Goal: Find specific fact: Find specific fact

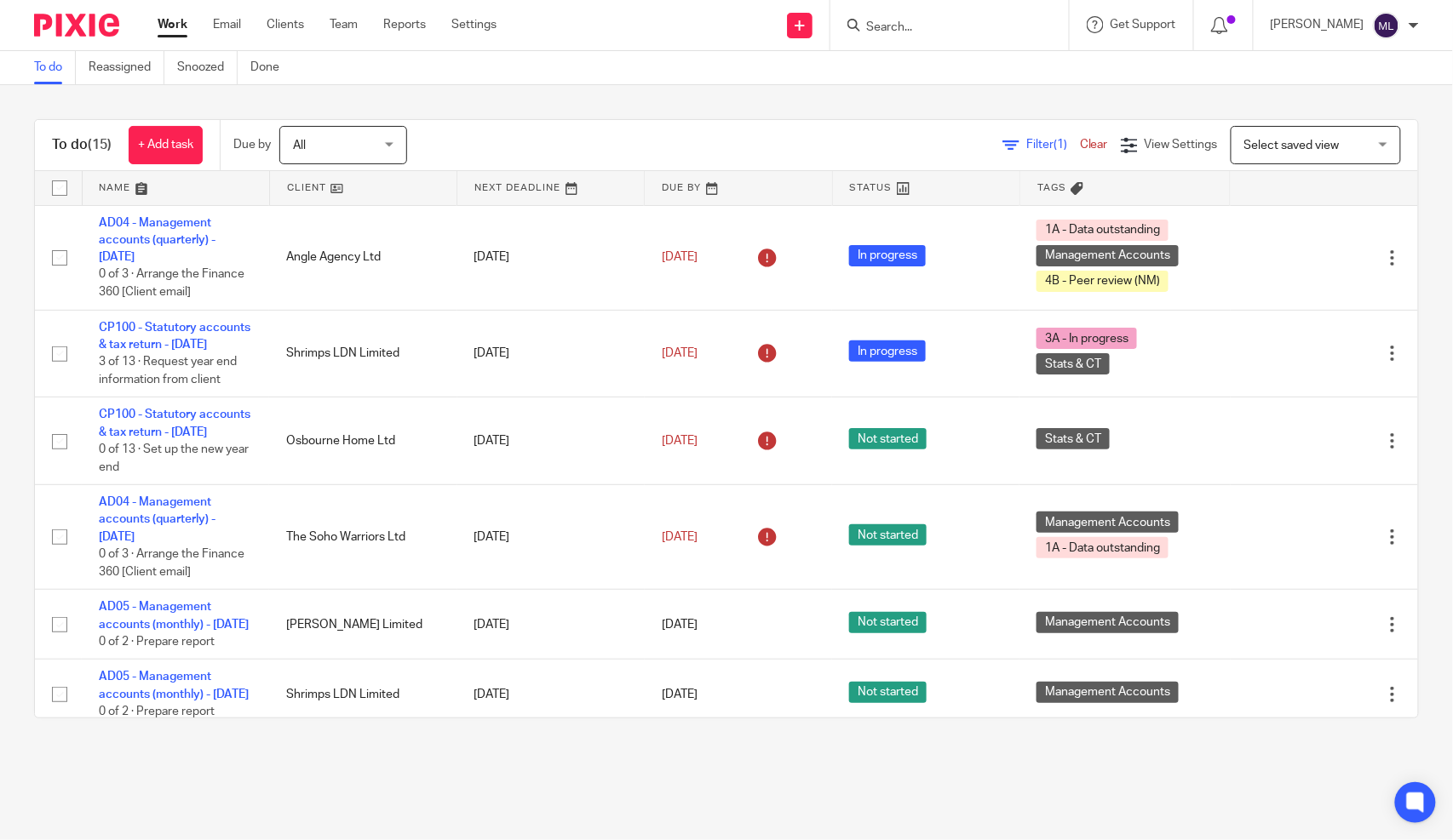
click at [938, 25] on input "Search" at bounding box center [941, 28] width 153 height 15
type input "sed"
click at [972, 72] on link at bounding box center [966, 65] width 211 height 25
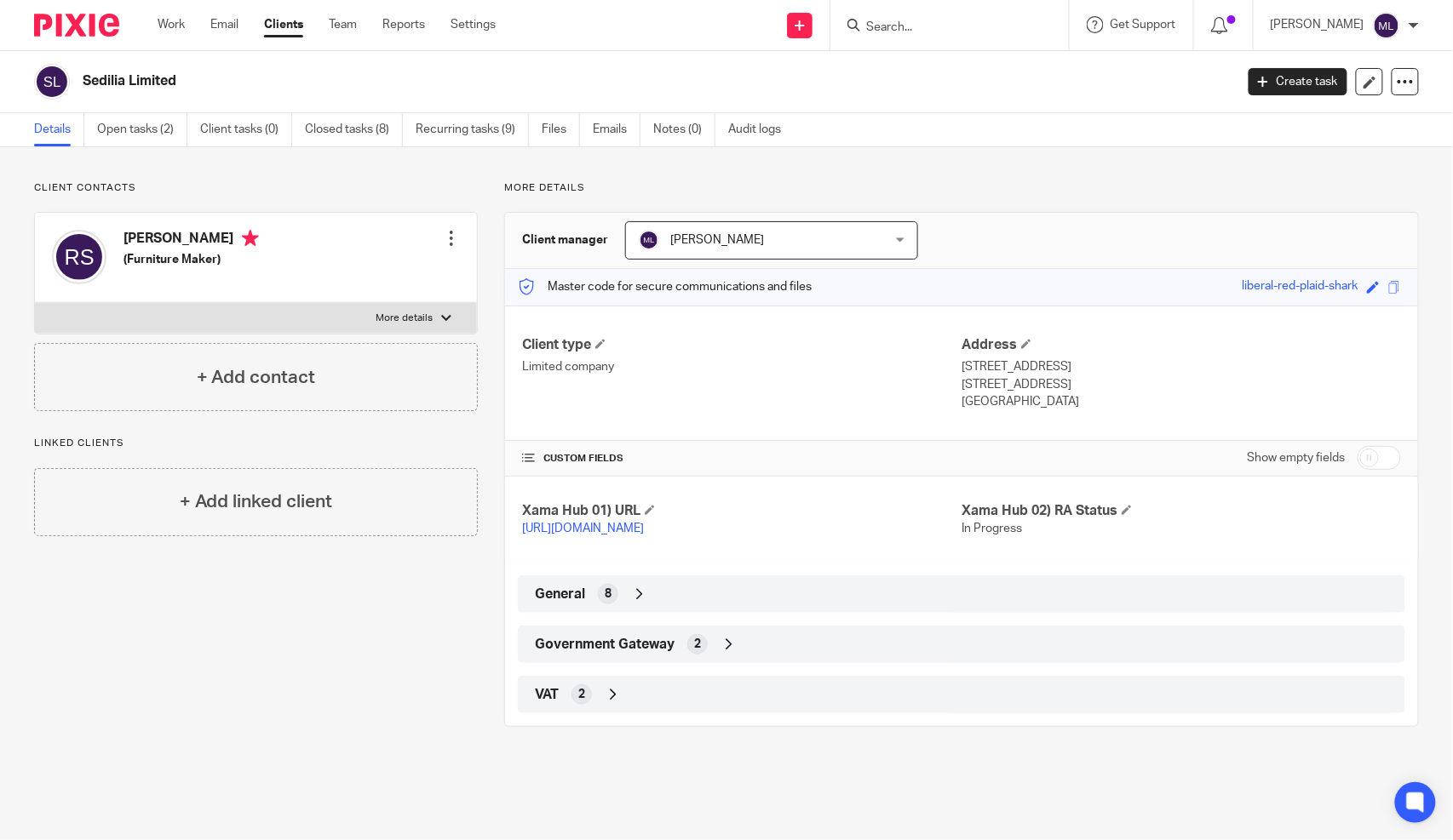
click at [635, 609] on div "General 8" at bounding box center [961, 594] width 862 height 29
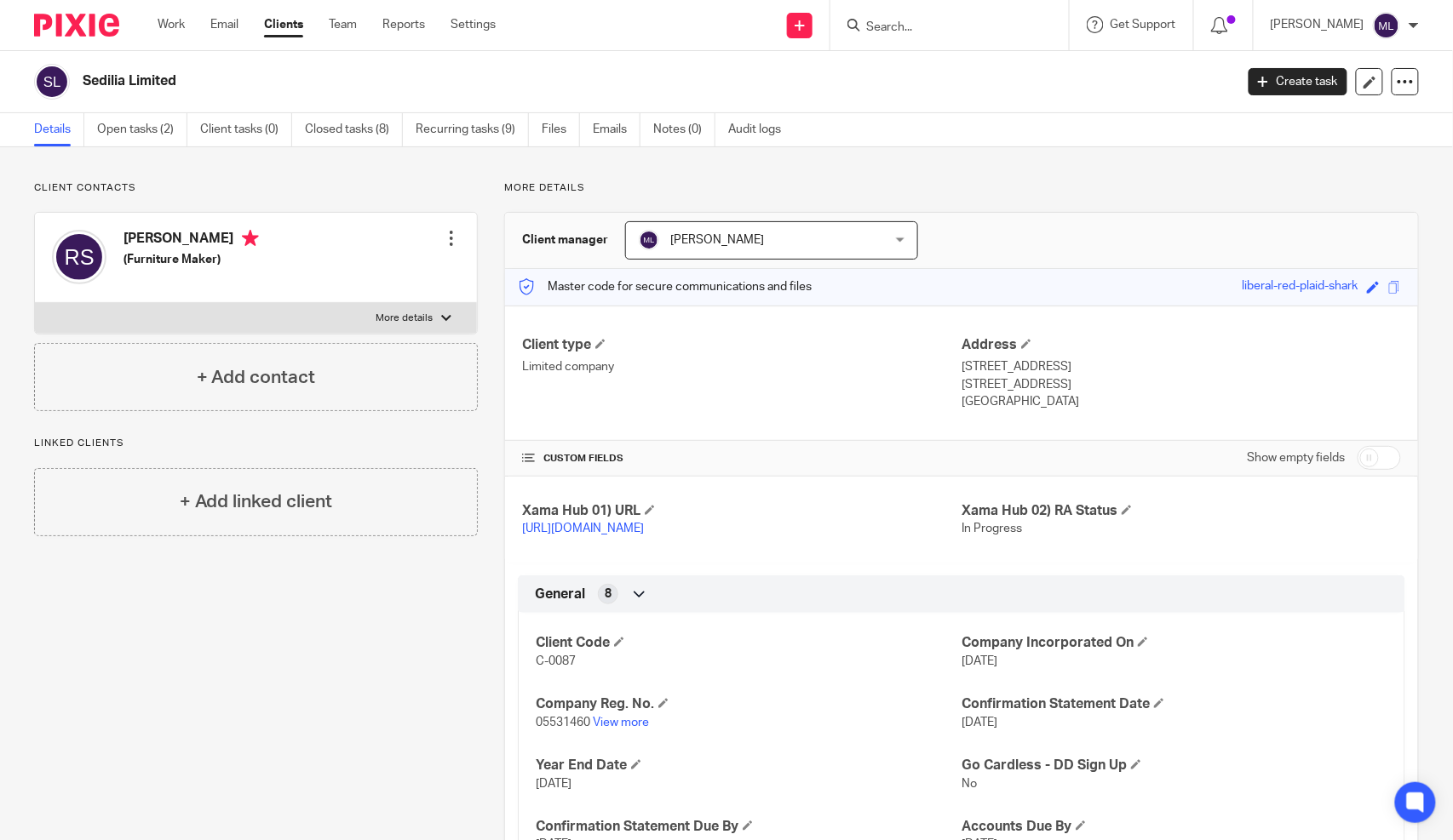
click at [653, 130] on ul "Details Open tasks (2) Client tasks (0) Closed tasks (8) Recurring tasks (9) Fi…" at bounding box center [419, 130] width 772 height 34
click at [660, 128] on link "Notes (0)" at bounding box center [684, 130] width 63 height 34
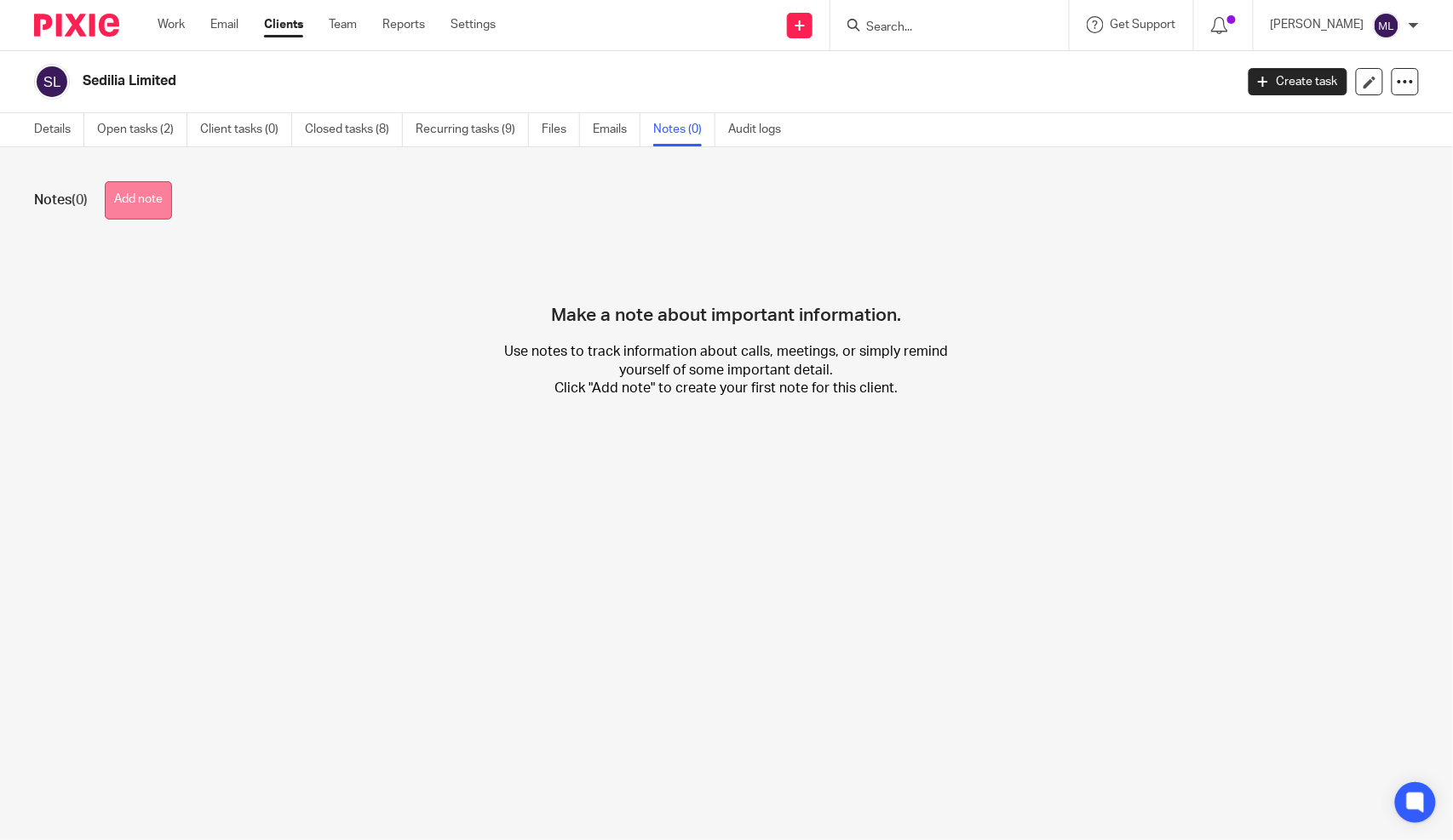
click at [148, 201] on button "Add note" at bounding box center [138, 200] width 67 height 38
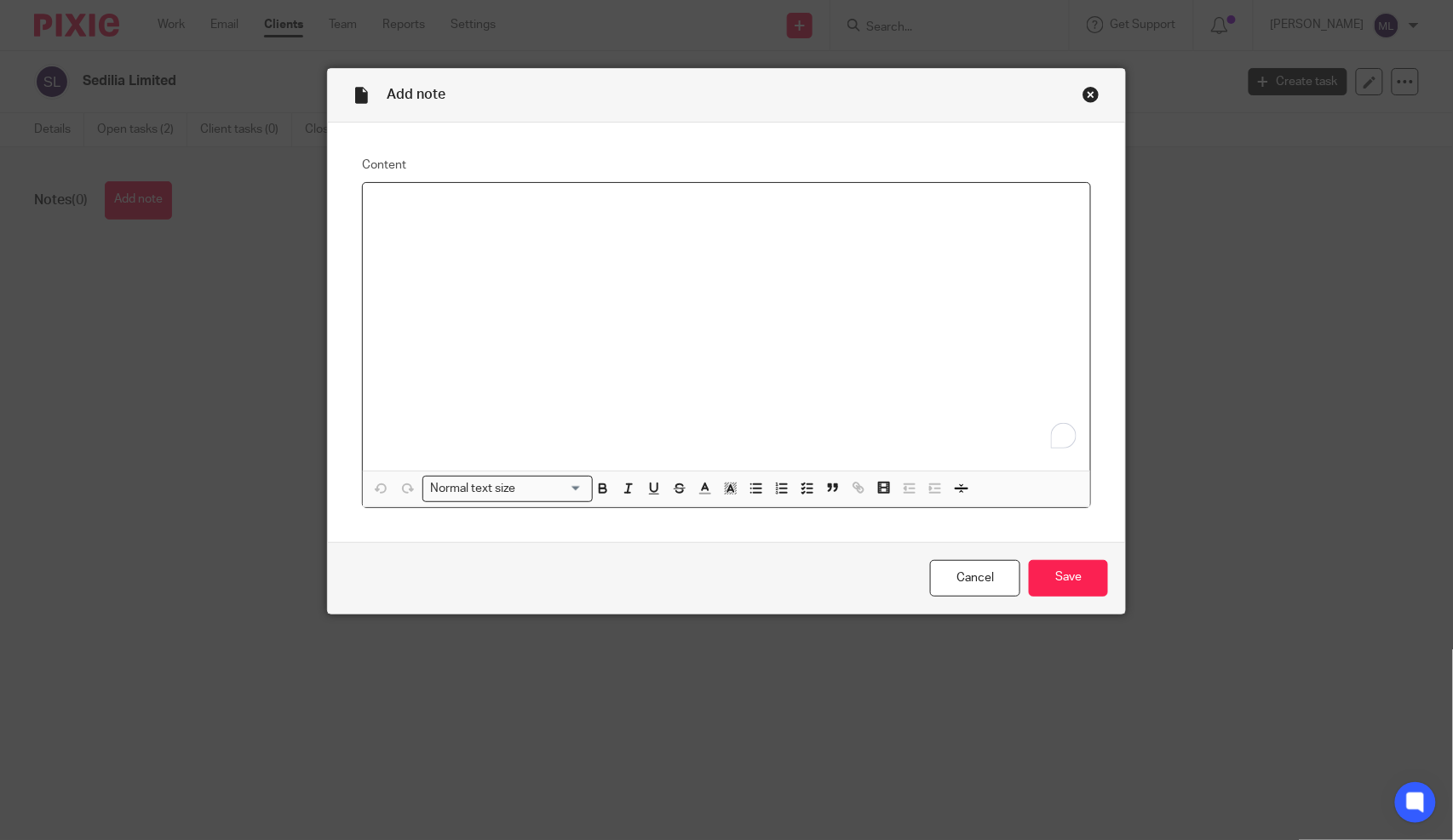
click at [479, 296] on div "To enrich screen reader interactions, please activate Accessibility in Grammarl…" at bounding box center [726, 327] width 727 height 287
click at [1081, 577] on input "Save" at bounding box center [1068, 578] width 79 height 36
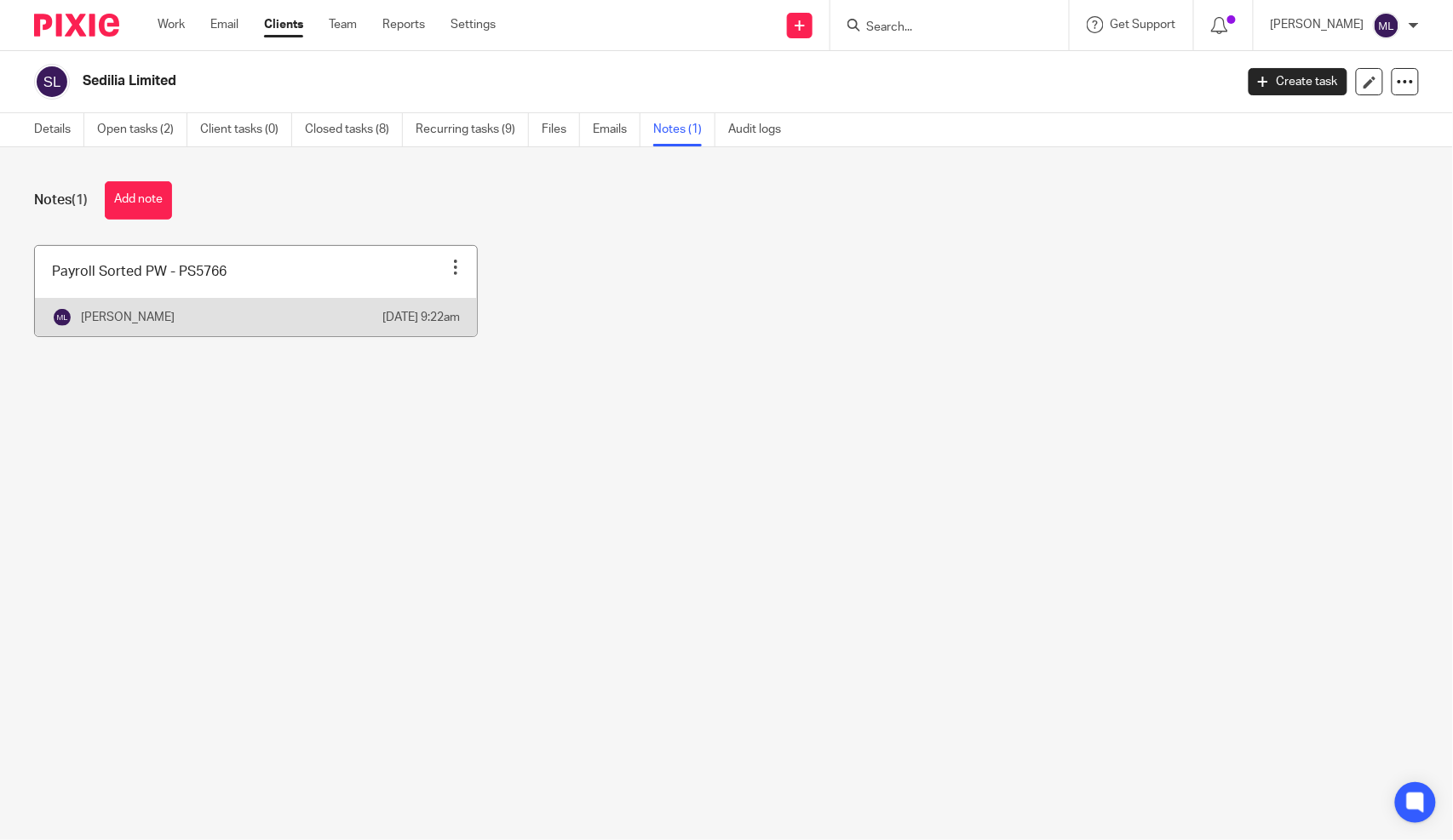
click at [193, 289] on link at bounding box center [255, 291] width 442 height 91
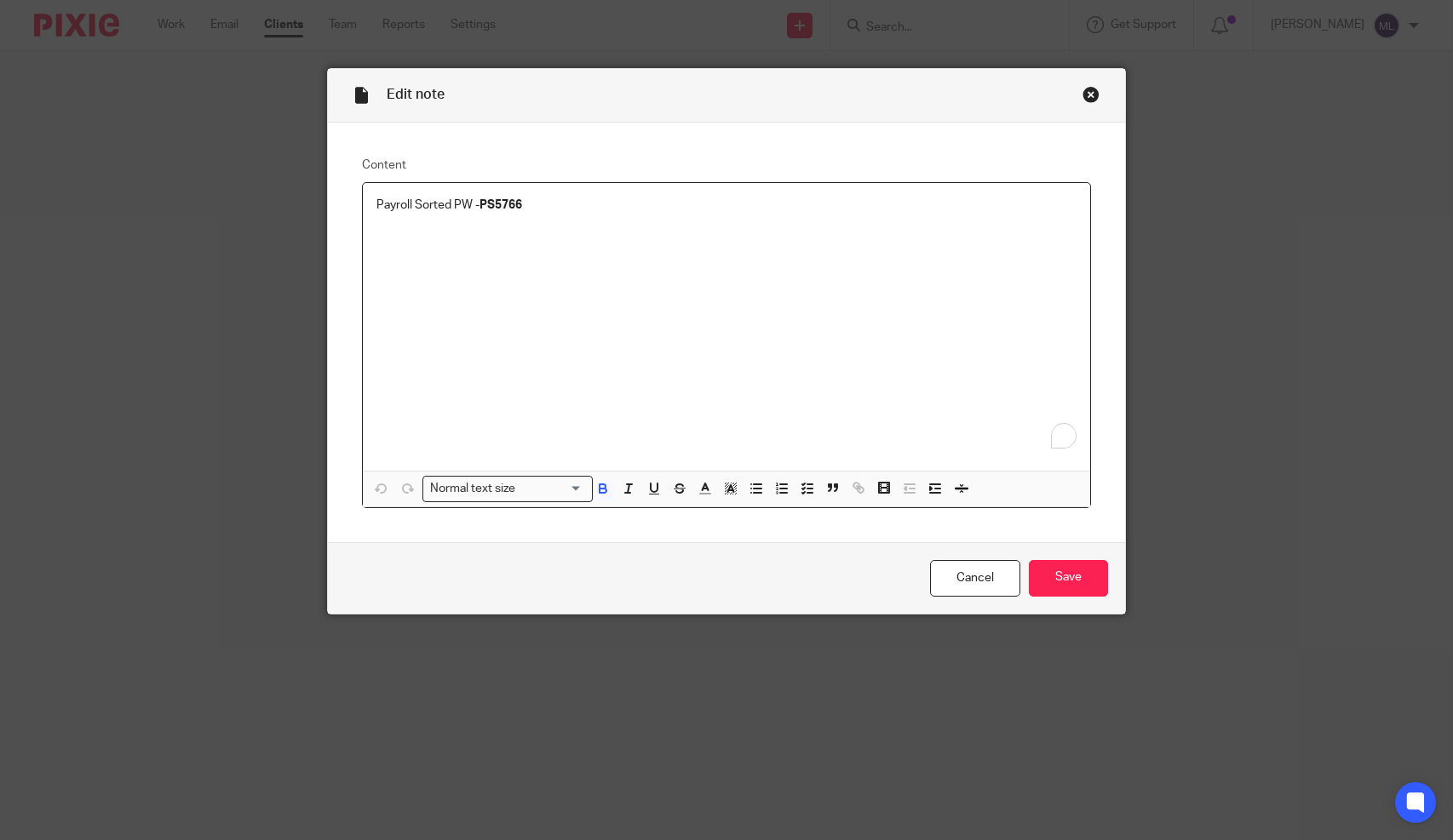
click at [545, 241] on div "Payroll Sorted PW - PS5766" at bounding box center [726, 327] width 727 height 287
click at [490, 198] on p "Payroll Sorted PW - PS5766" at bounding box center [726, 205] width 700 height 17
copy strong "PS5766"
click at [1105, 74] on div "Edit note" at bounding box center [726, 95] width 797 height 53
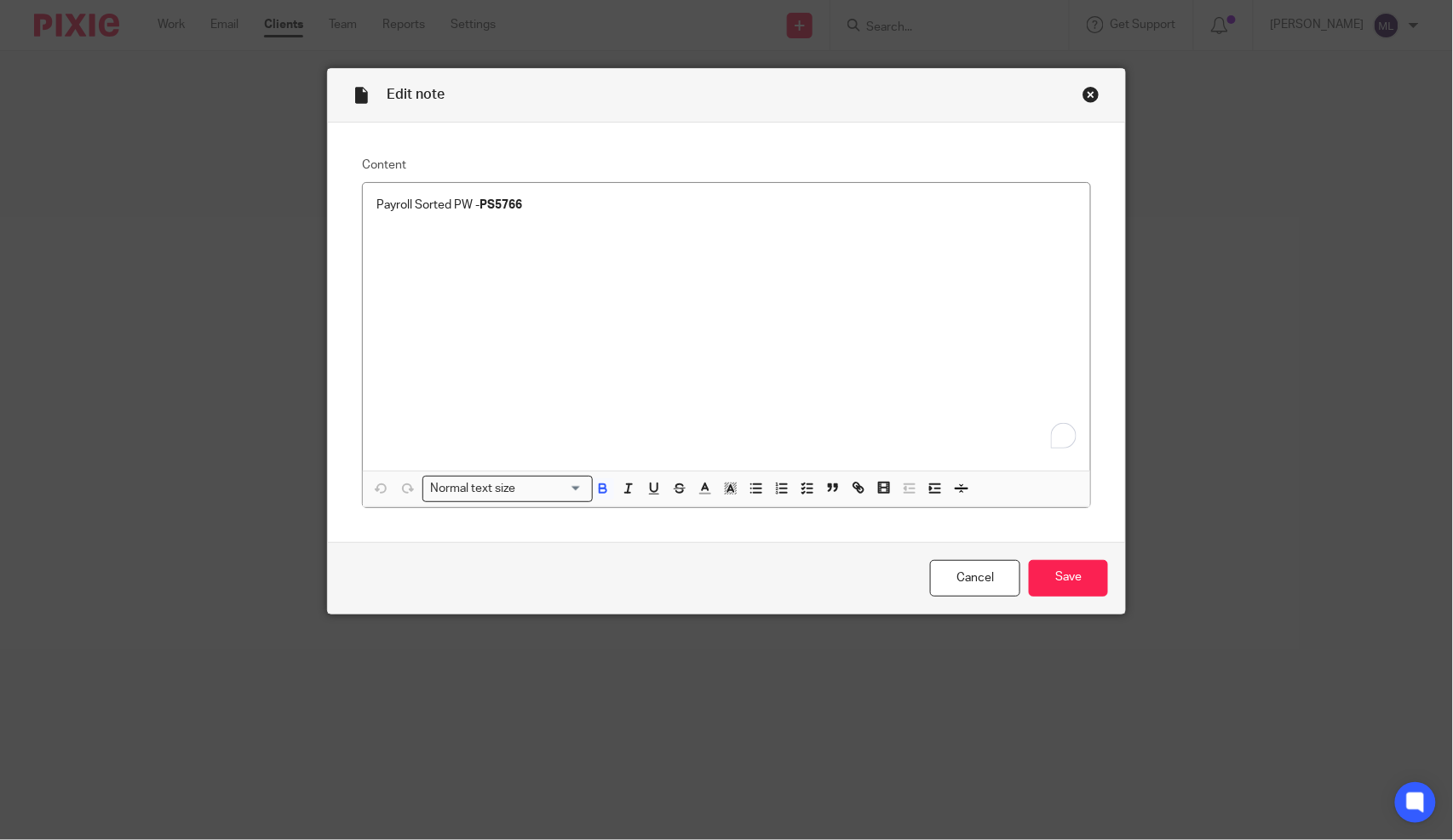
click at [1073, 102] on div "Edit note" at bounding box center [726, 95] width 797 height 53
click at [1082, 90] on div "Close this dialog window" at bounding box center [1091, 94] width 17 height 17
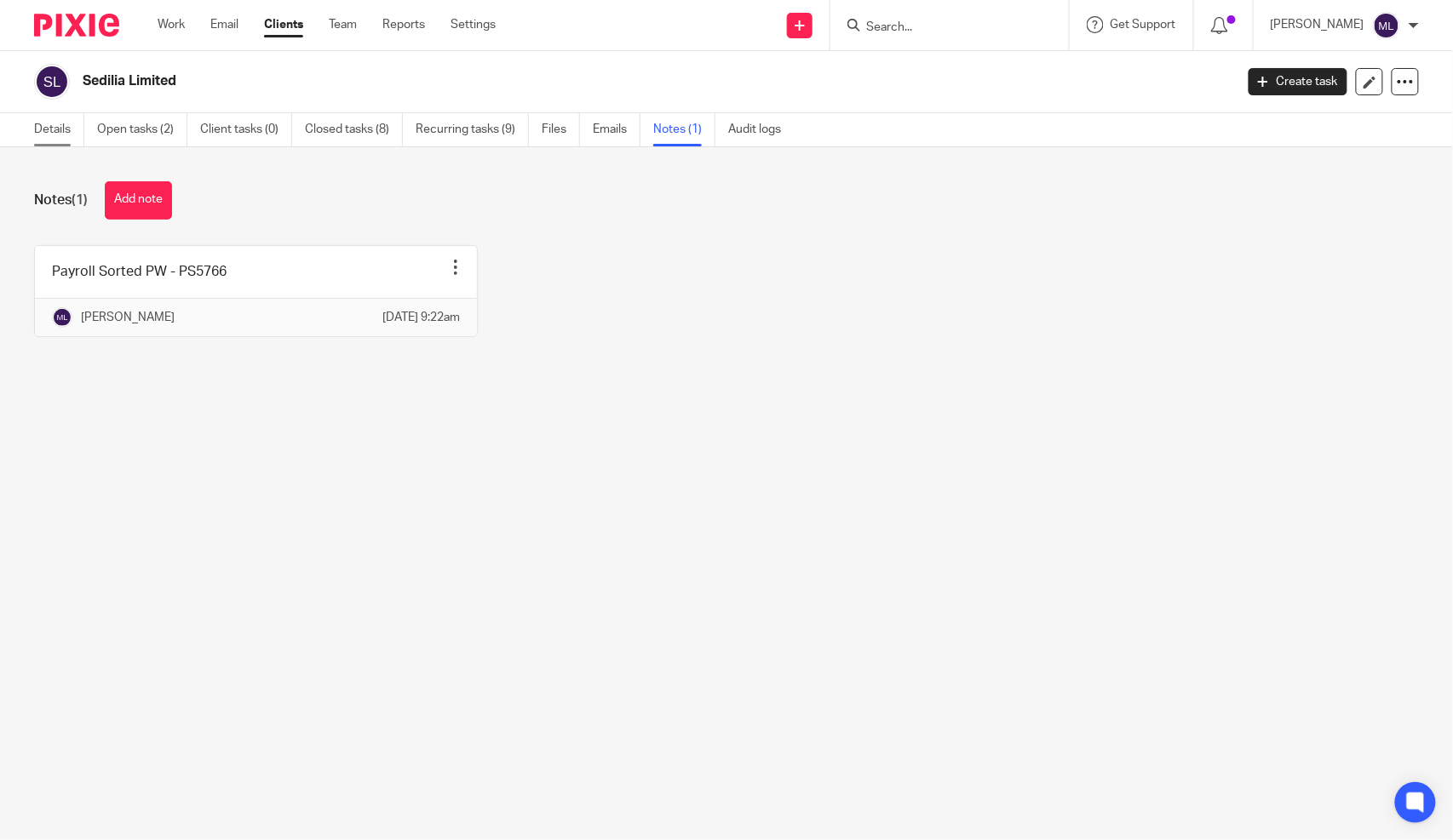
click at [77, 115] on link "Details" at bounding box center [59, 130] width 50 height 34
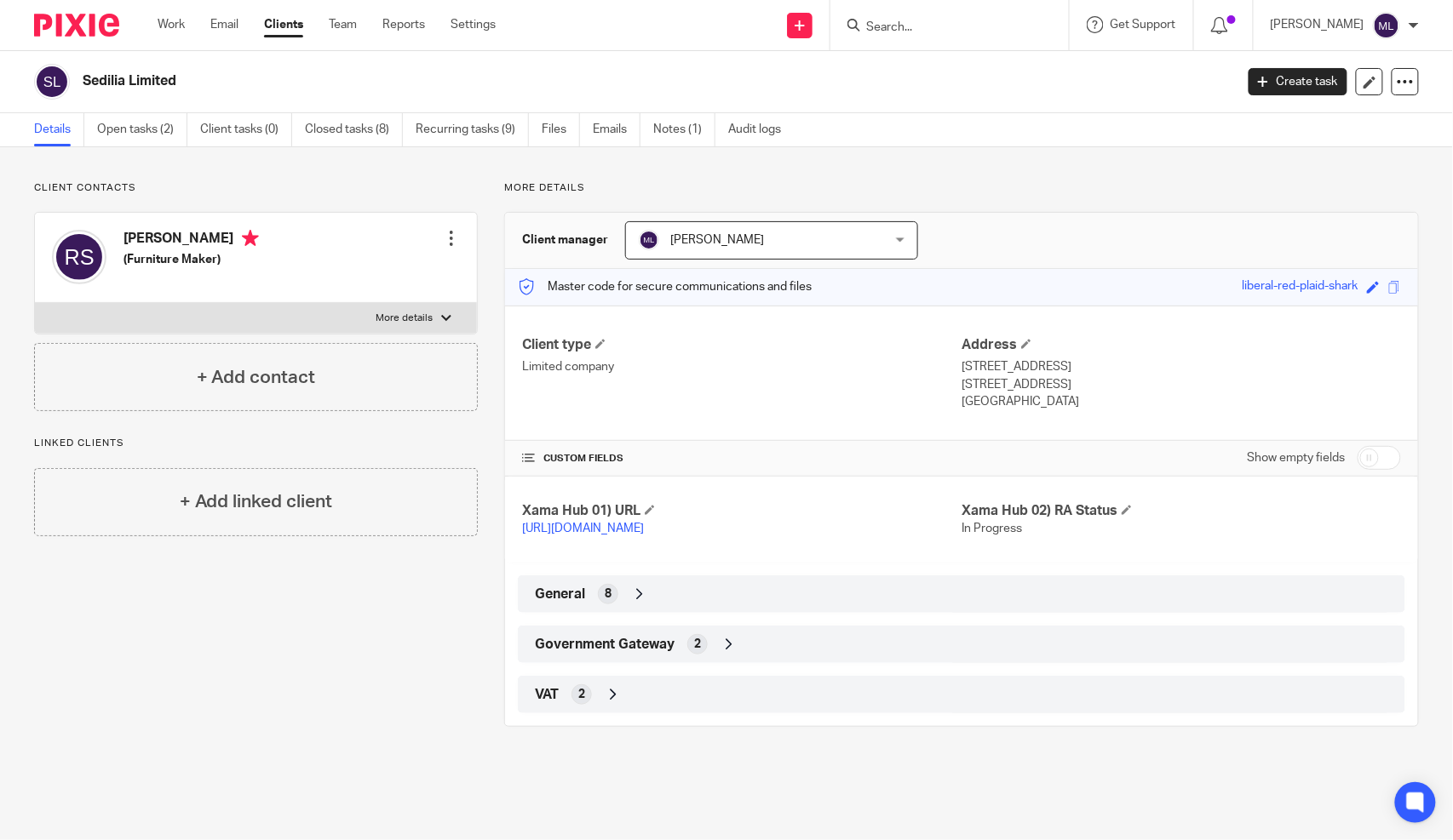
click at [617, 654] on span "Government Gateway" at bounding box center [605, 644] width 140 height 18
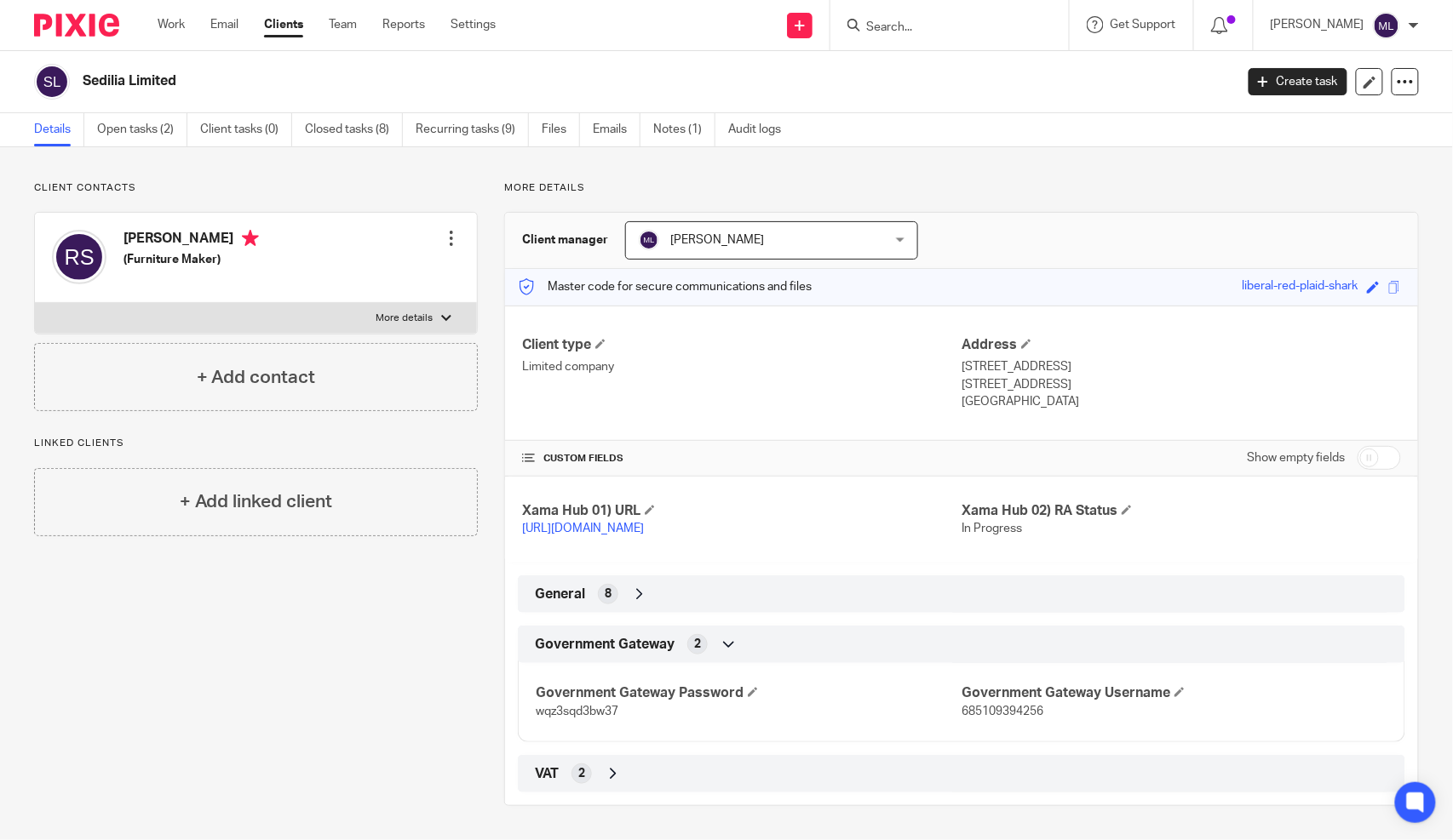
scroll to position [18, 0]
click at [1003, 715] on span "685109394256" at bounding box center [1003, 711] width 82 height 12
copy span "685109394256"
click at [571, 718] on p "wqz3sqd3bw37" at bounding box center [749, 711] width 426 height 17
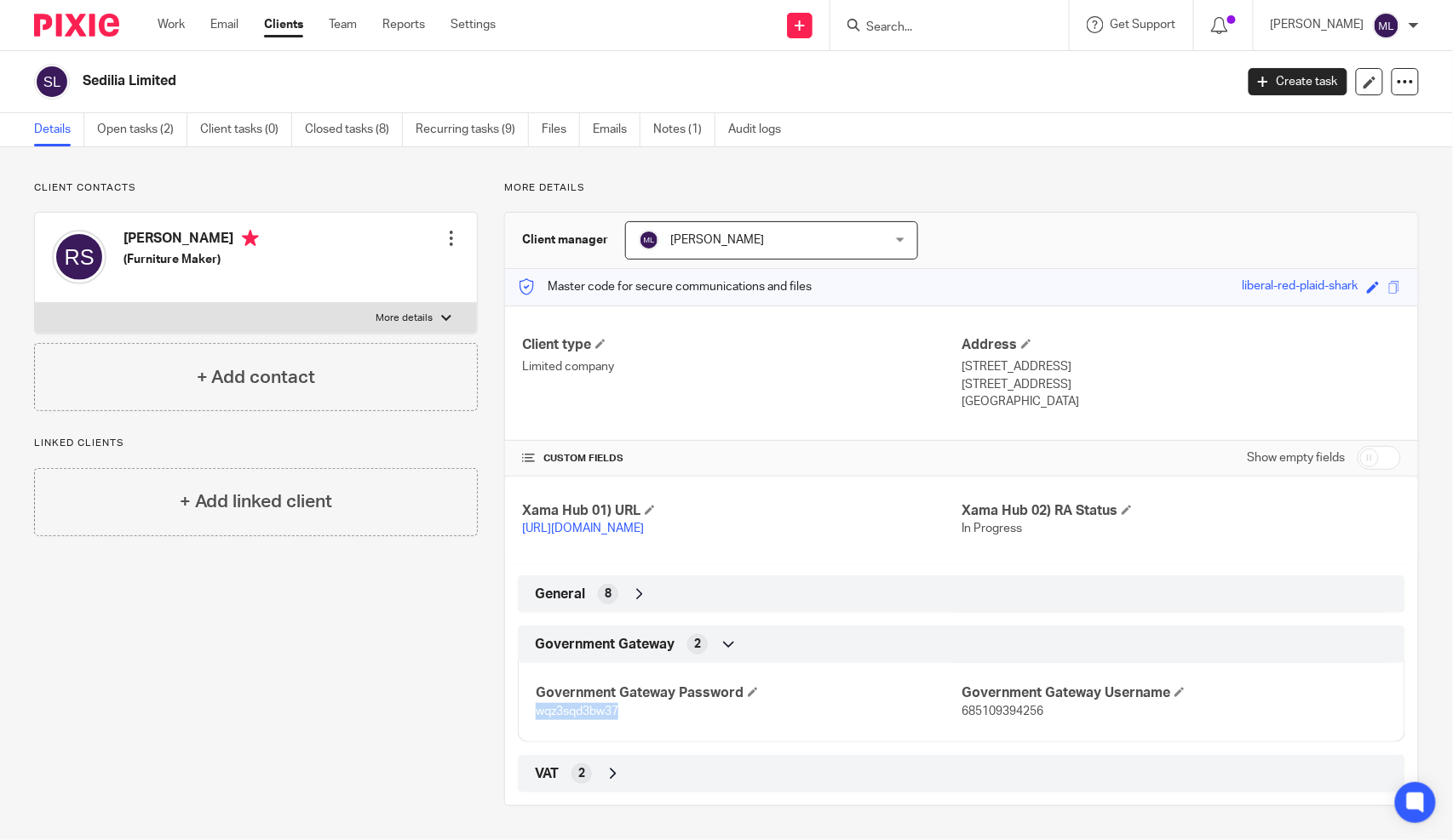
click at [571, 718] on p "wqz3sqd3bw37" at bounding box center [749, 711] width 426 height 17
copy span "wqz3sqd3bw37"
click at [659, 113] on link "Notes (1)" at bounding box center [684, 130] width 63 height 34
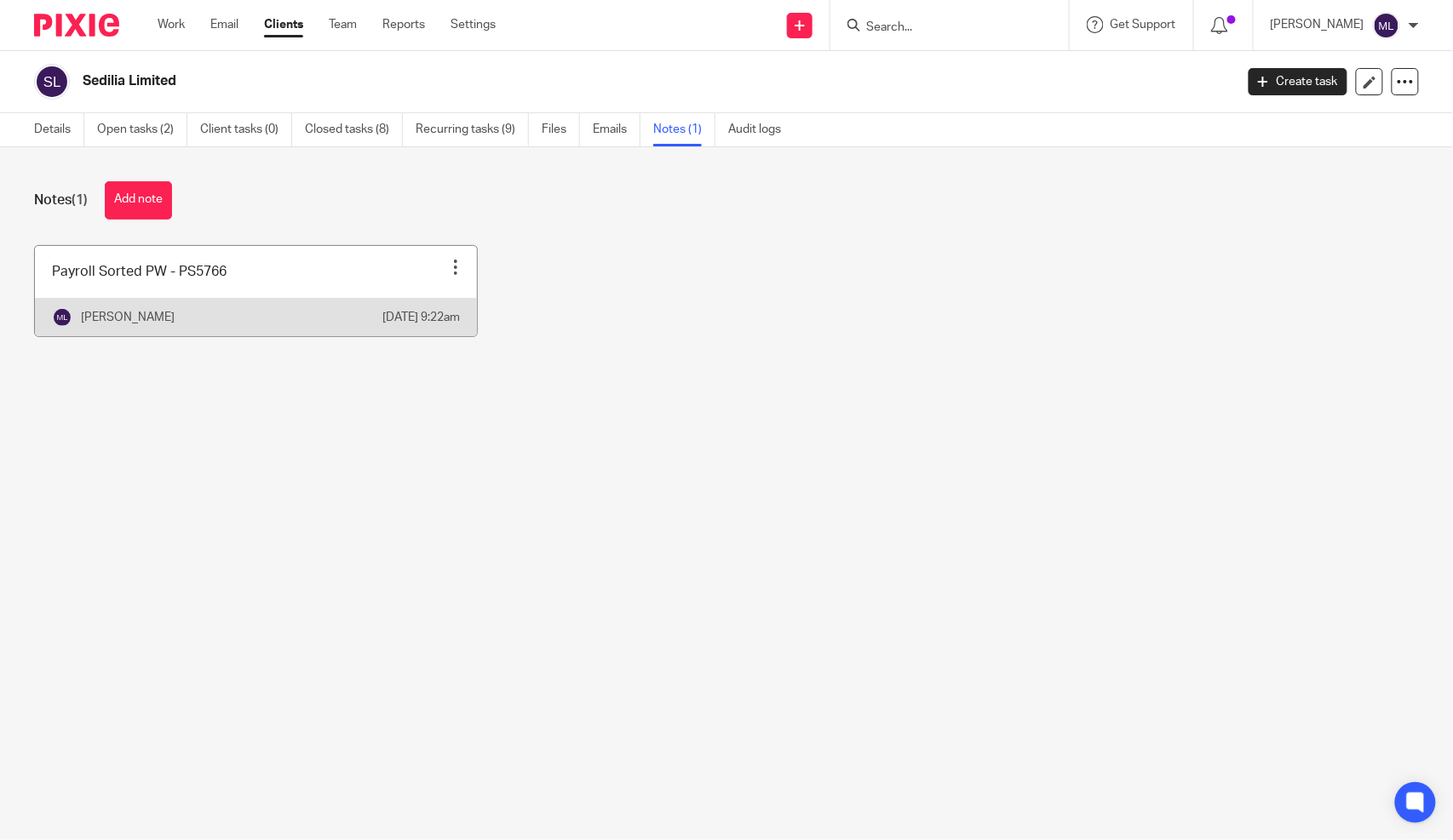
click at [210, 296] on link at bounding box center [255, 291] width 442 height 91
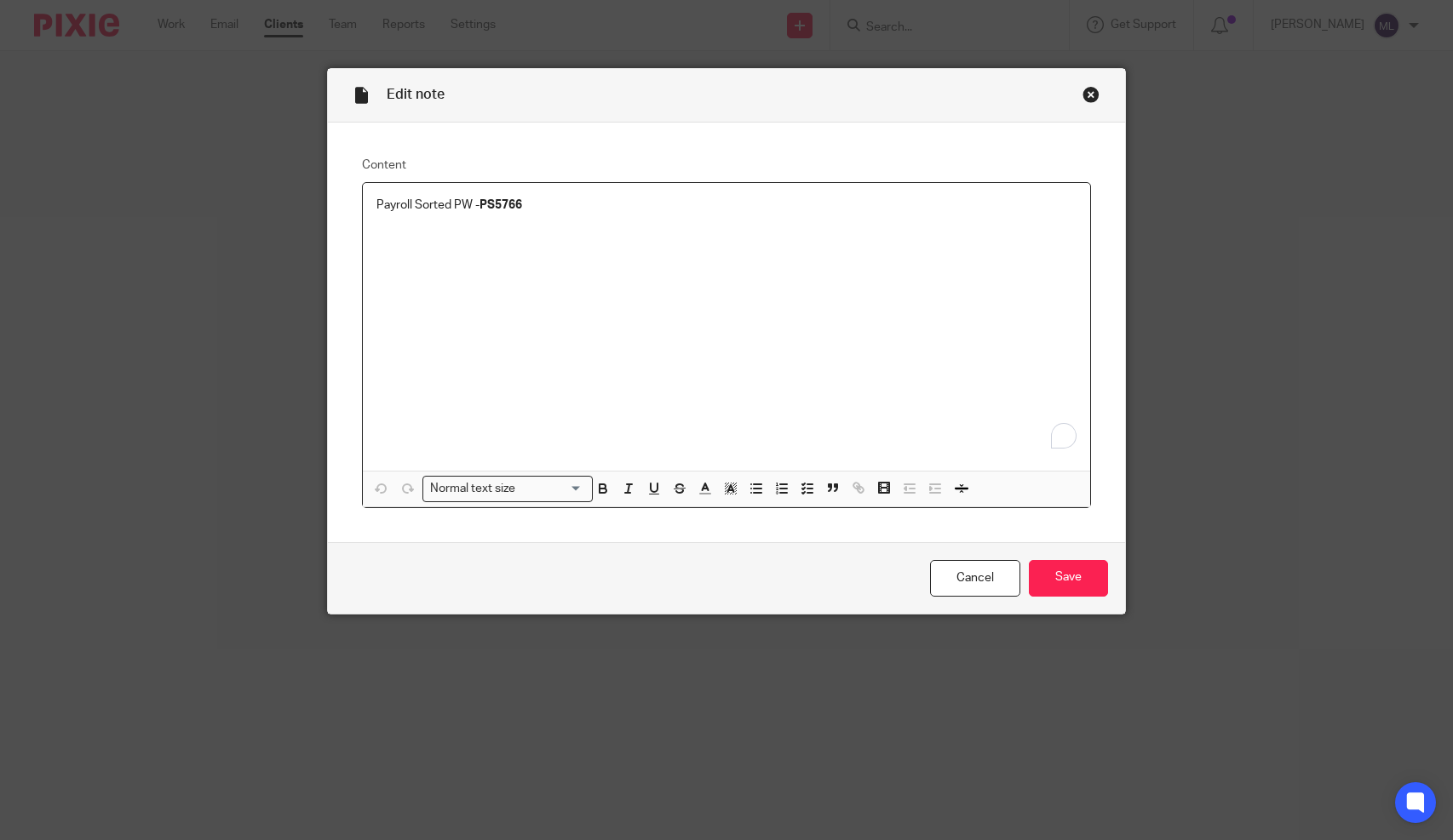
click at [502, 217] on div "Payroll Sorted PW - PS5766" at bounding box center [726, 327] width 727 height 287
click at [1085, 82] on div "Edit note" at bounding box center [726, 95] width 797 height 53
click at [1095, 91] on div "Edit note" at bounding box center [726, 95] width 797 height 53
click at [1092, 94] on div "Edit note" at bounding box center [726, 95] width 797 height 53
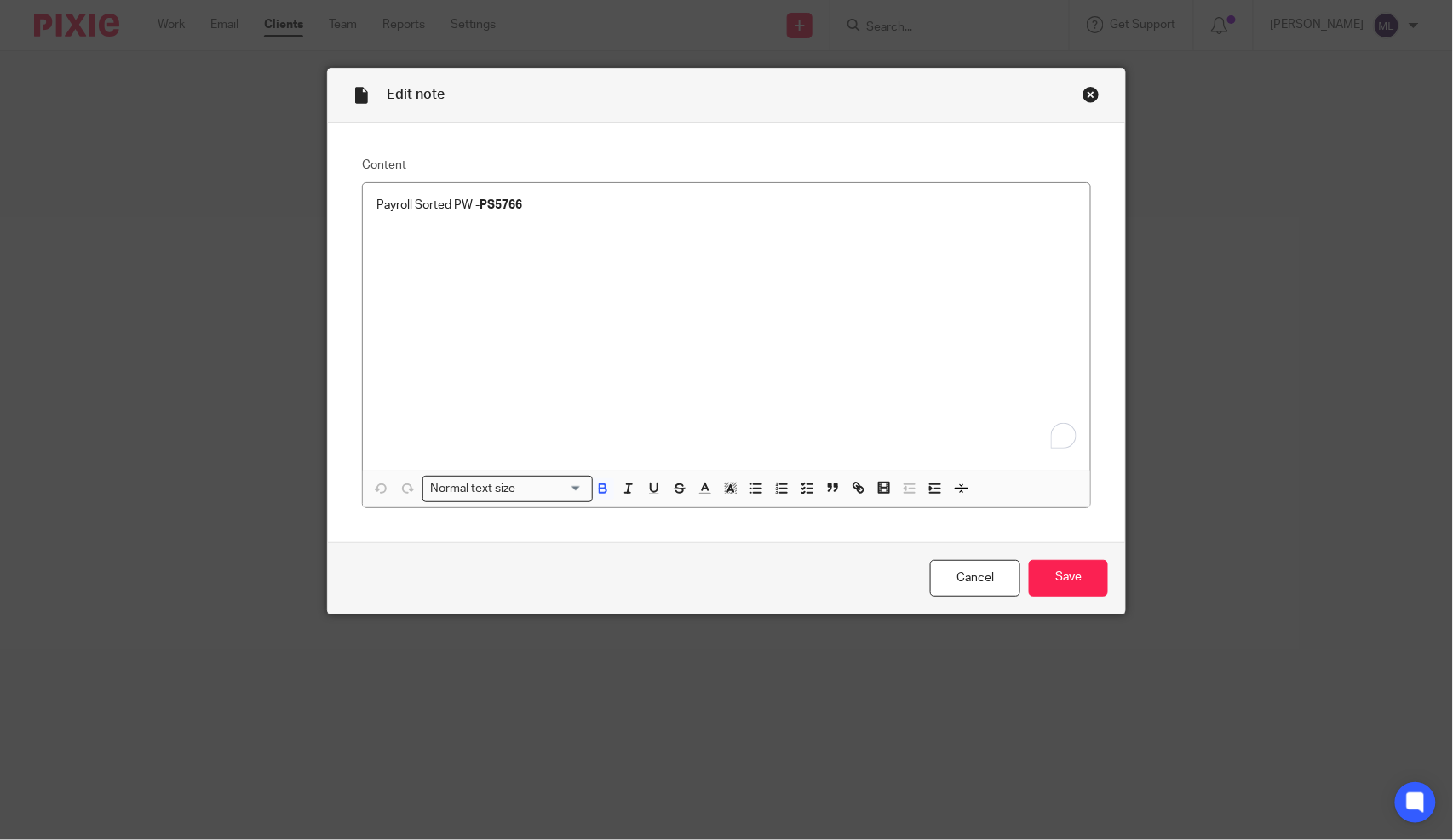
click at [1091, 97] on div "Close this dialog window" at bounding box center [1091, 94] width 17 height 17
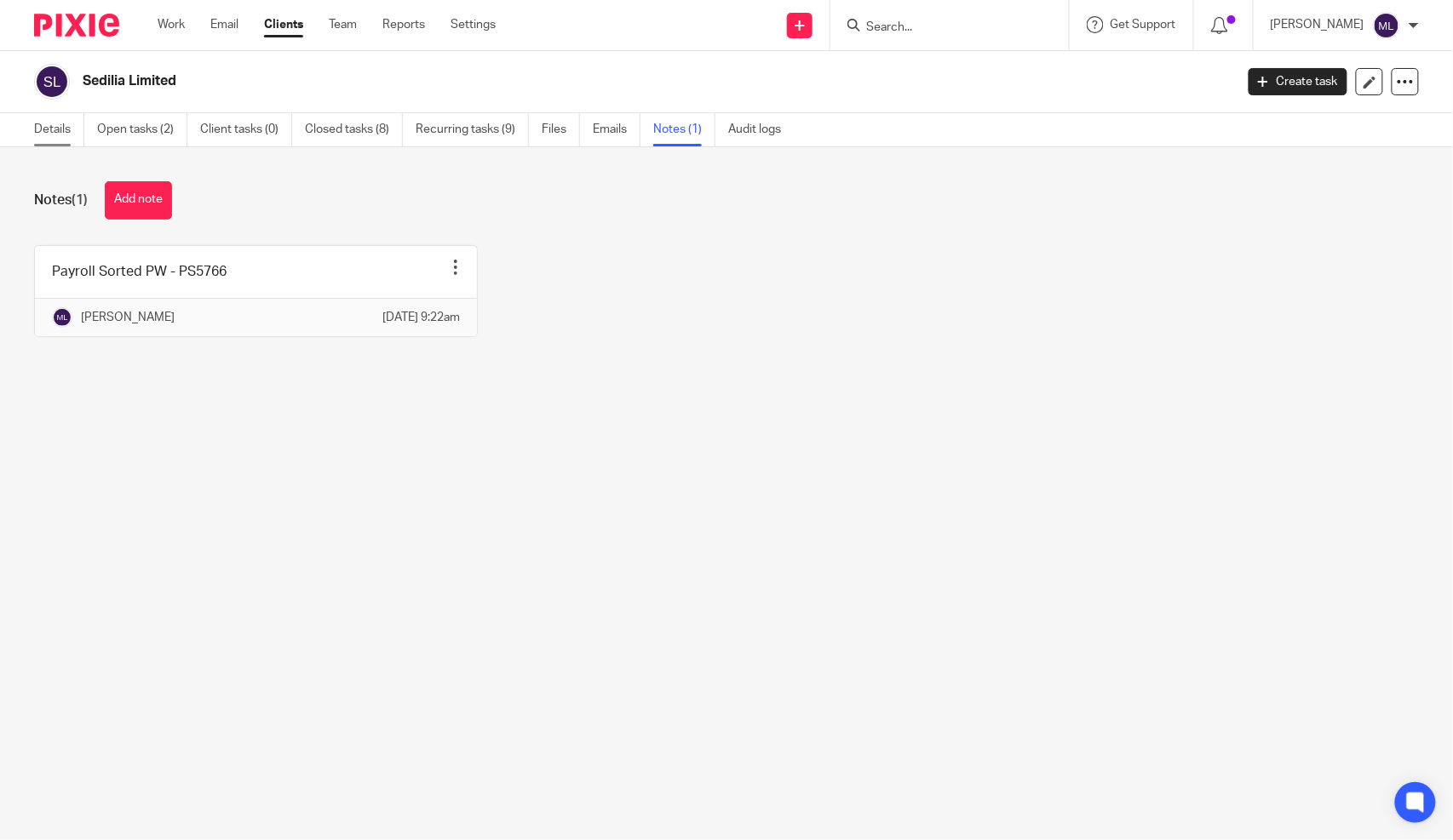
click at [69, 133] on link "Details" at bounding box center [59, 130] width 50 height 34
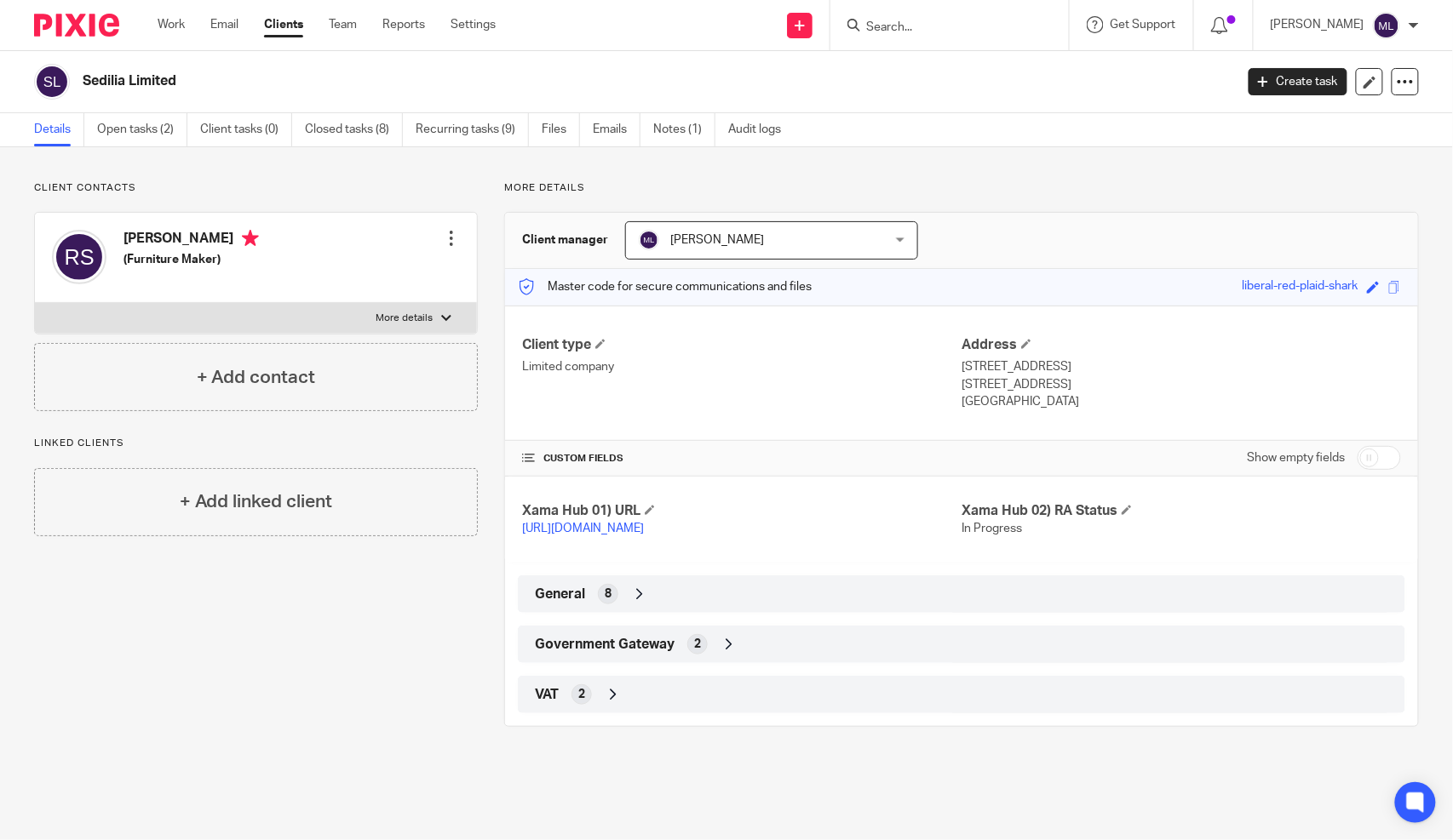
click at [696, 652] on div "2" at bounding box center [698, 645] width 21 height 21
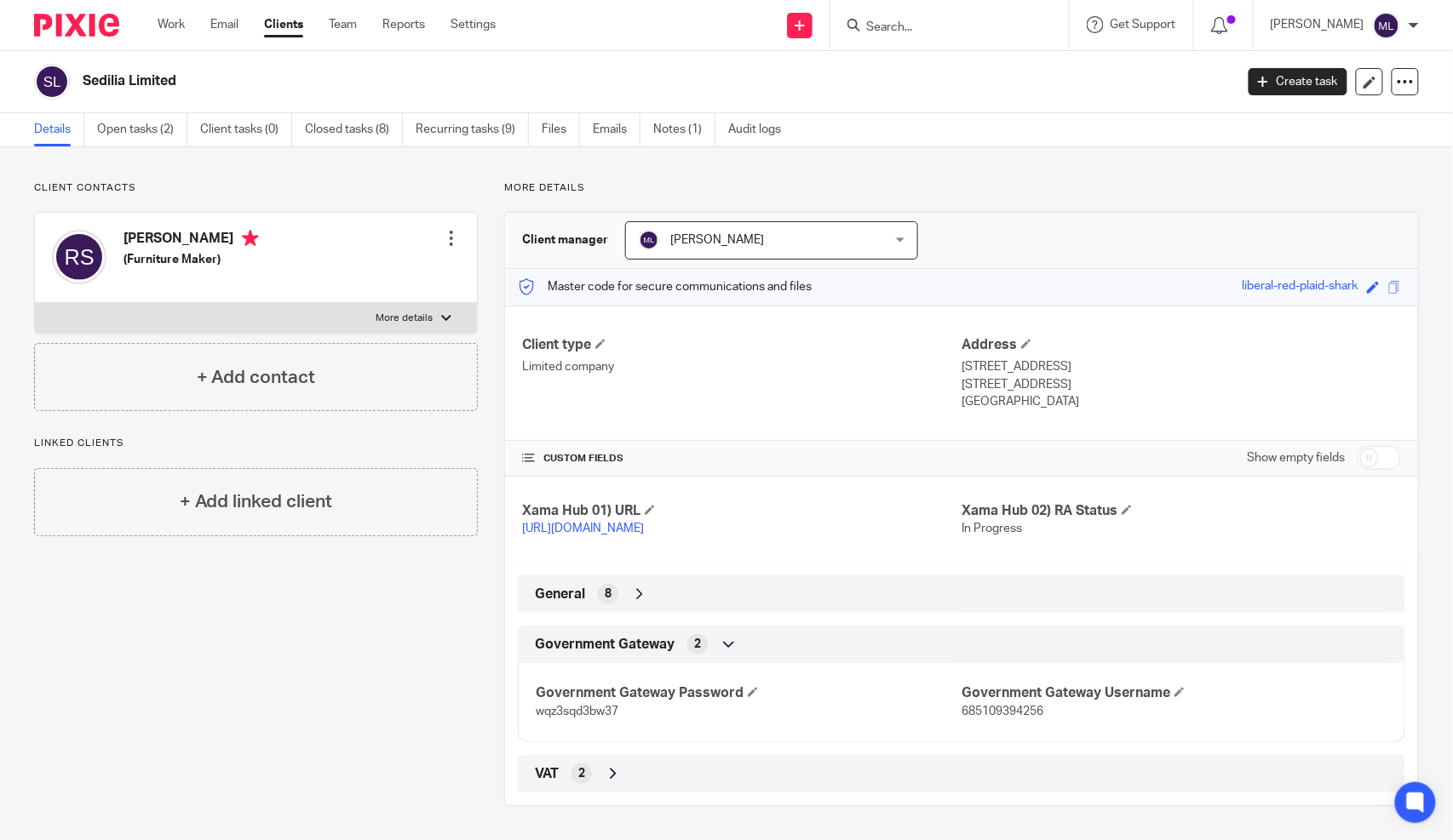
scroll to position [18, 0]
click at [1025, 710] on span "685109394256" at bounding box center [1003, 711] width 82 height 12
copy span "685109394256"
click at [563, 704] on p "wqz3sqd3bw37" at bounding box center [749, 711] width 426 height 17
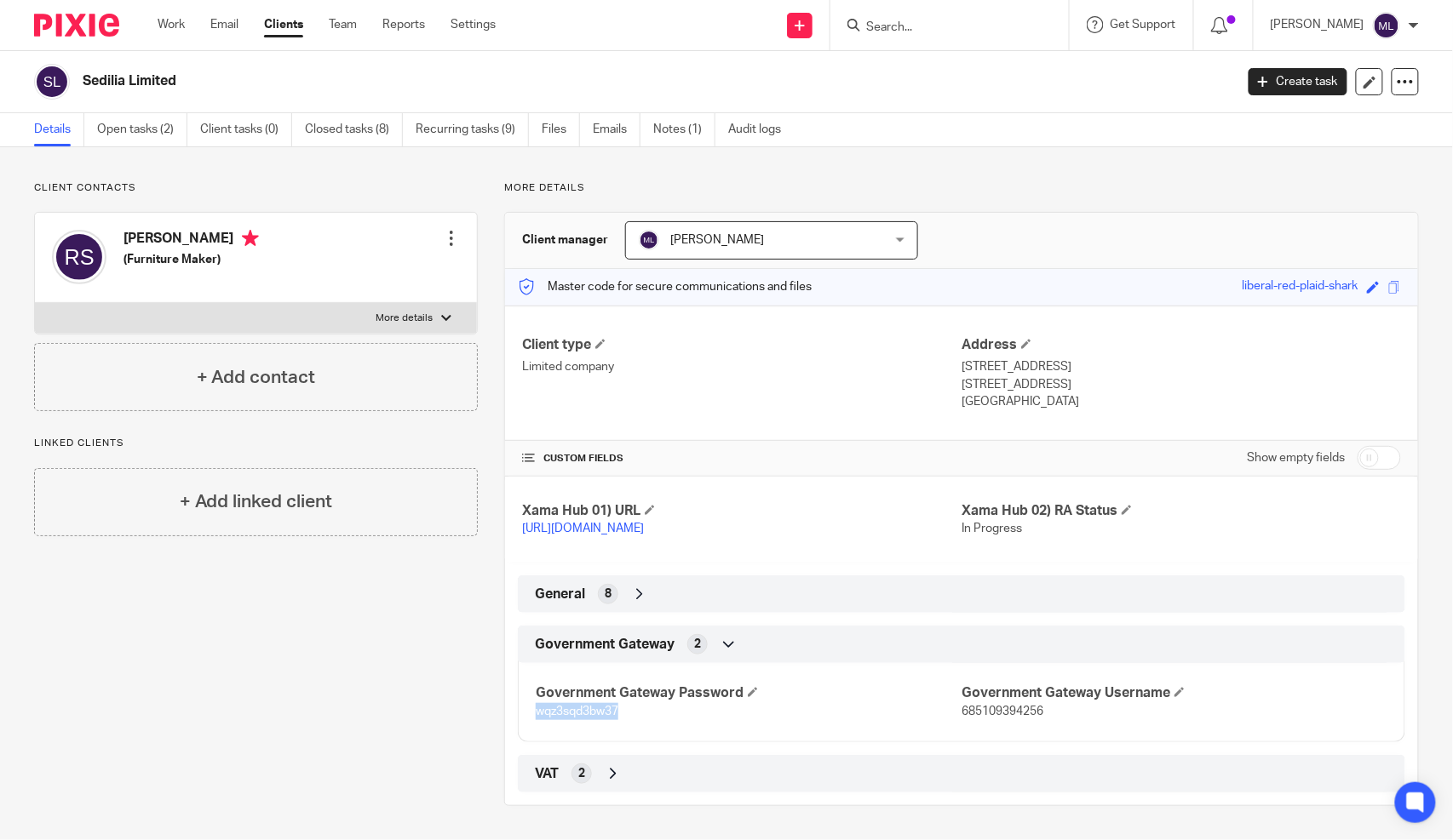
click at [563, 704] on p "wqz3sqd3bw37" at bounding box center [749, 711] width 426 height 17
copy span "wqz3sqd3bw37"
